Goal: Transaction & Acquisition: Subscribe to service/newsletter

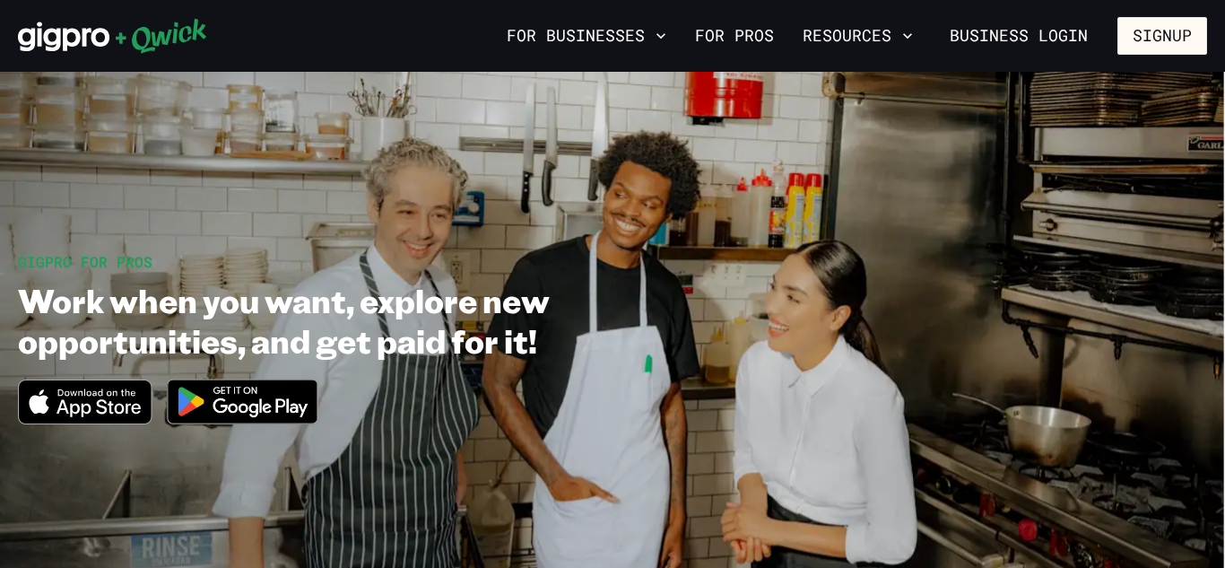
click at [265, 411] on img at bounding box center [243, 401] width 174 height 67
click at [1154, 43] on button "Signup" at bounding box center [1162, 36] width 90 height 38
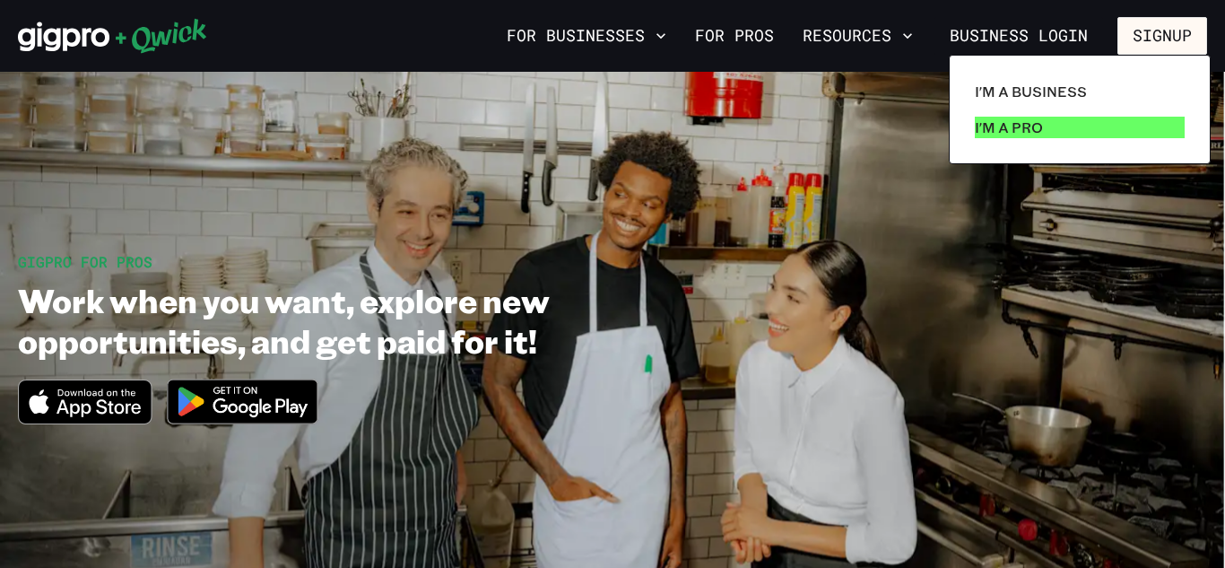
click at [1034, 129] on p "I'm a Pro" at bounding box center [1009, 128] width 68 height 22
click at [1046, 135] on link "I'm a Pro" at bounding box center [1080, 127] width 224 height 36
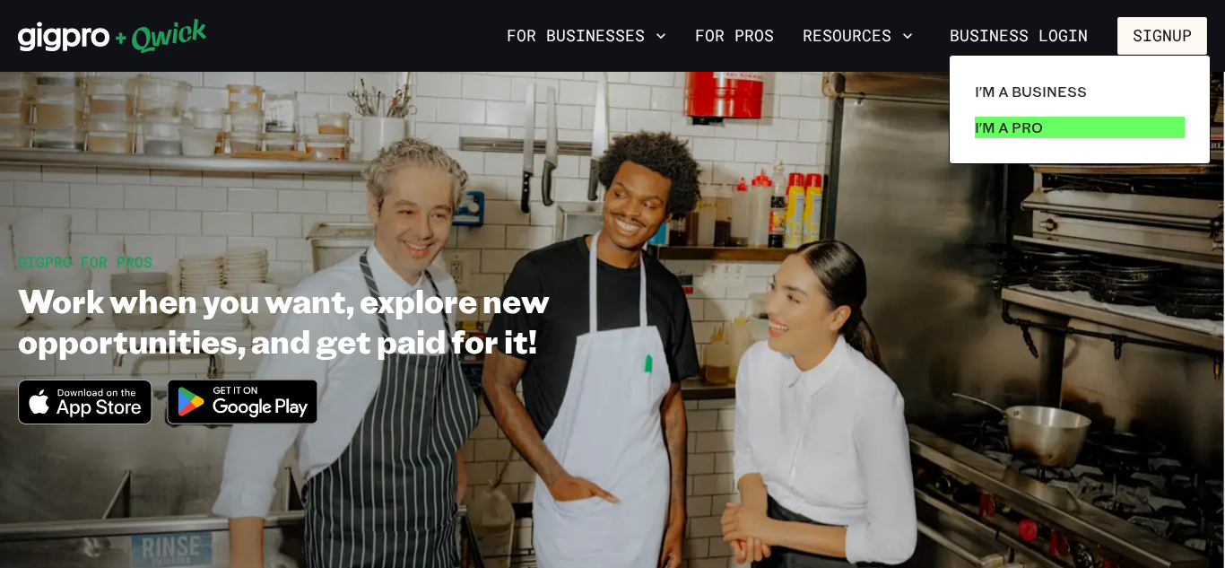
click at [1038, 140] on link "I'm a Pro" at bounding box center [1080, 127] width 224 height 36
click at [906, 38] on div at bounding box center [612, 284] width 1225 height 568
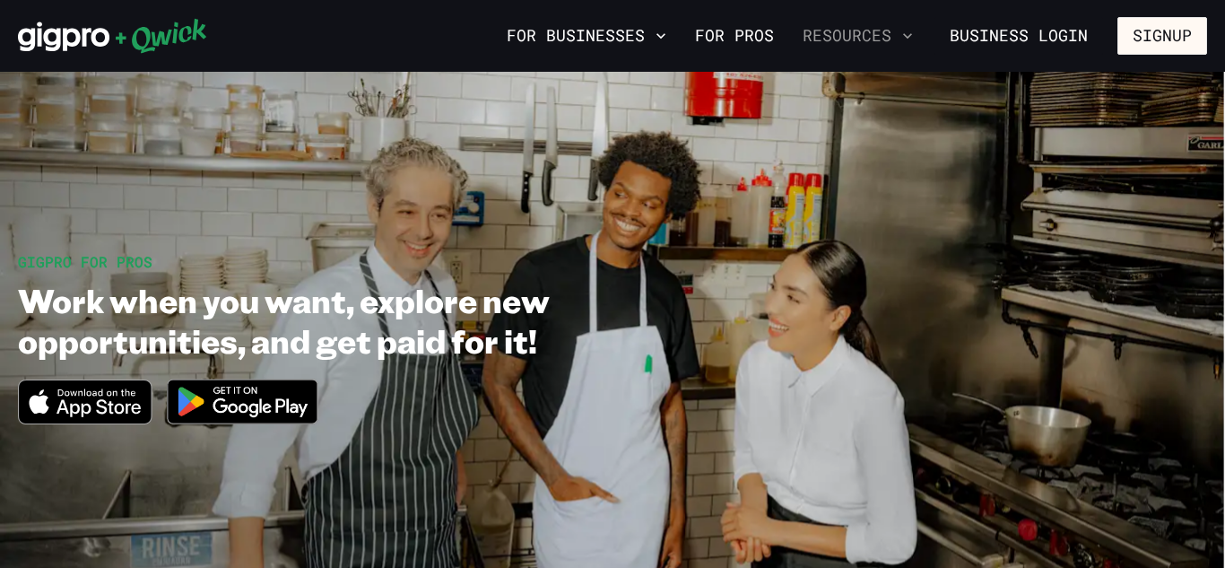
click at [905, 39] on icon "button" at bounding box center [908, 36] width 18 height 18
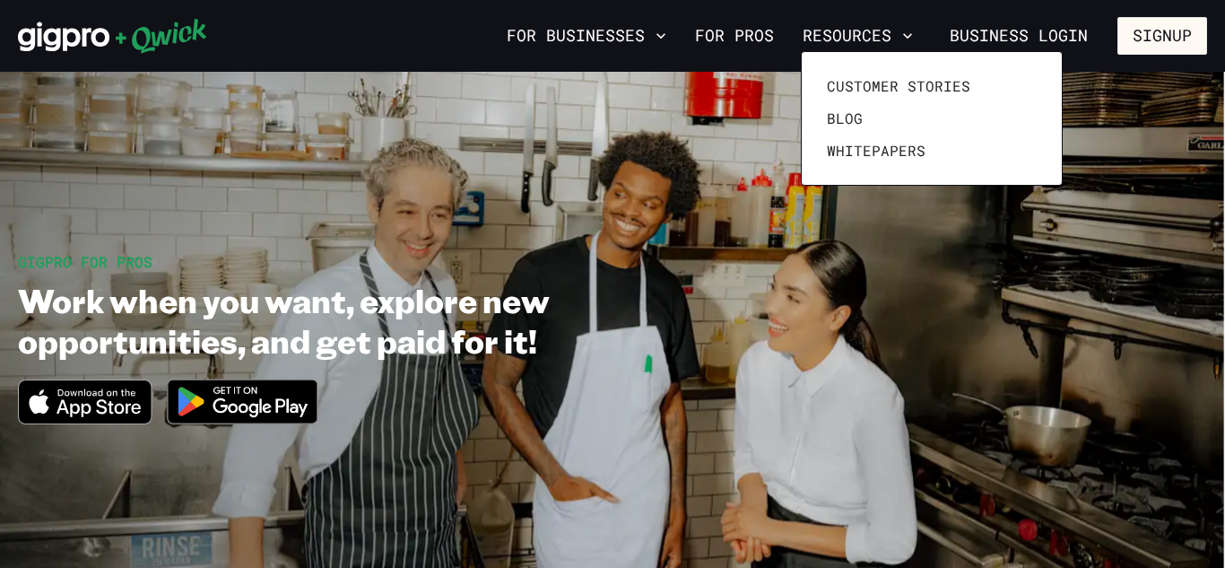
click at [1224, 170] on div at bounding box center [612, 284] width 1225 height 568
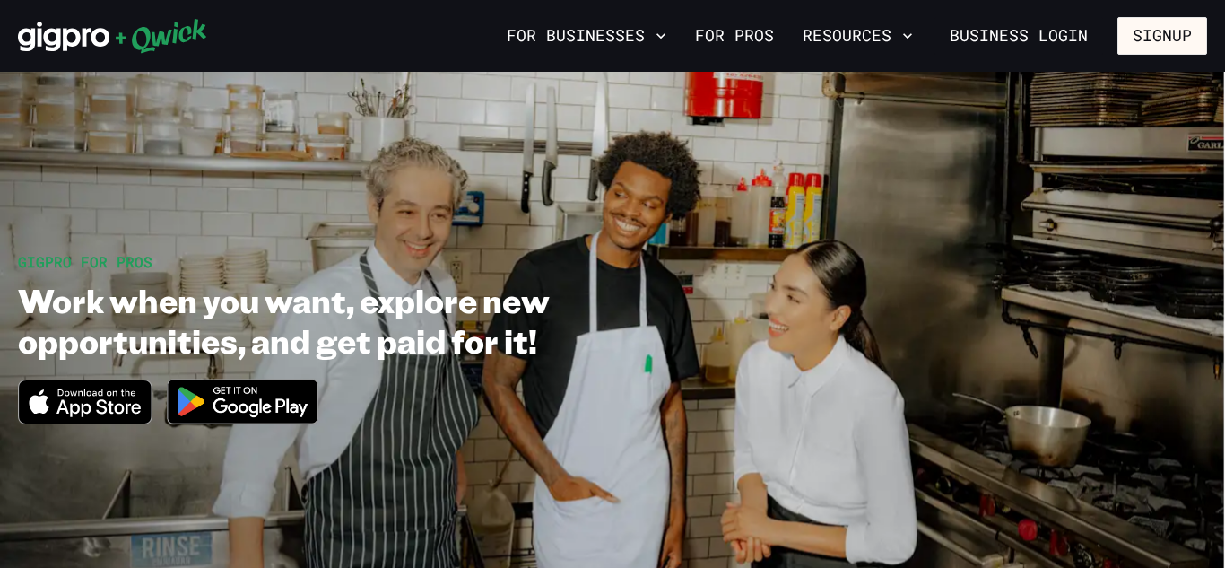
drag, startPoint x: 1224, startPoint y: 170, endPoint x: 1224, endPoint y: 303, distance: 132.7
click at [1224, 303] on section "GIGPRO FOR PROS Work when you want, explore new opportunities, and get paid for…" at bounding box center [612, 346] width 1225 height 548
